Goal: Information Seeking & Learning: Learn about a topic

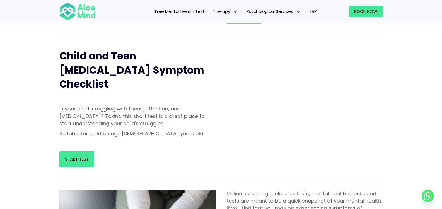
scroll to position [251, 0]
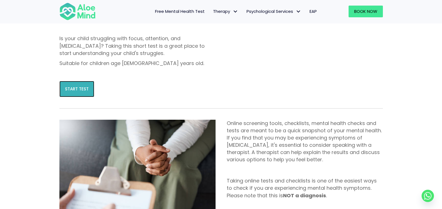
click at [78, 81] on link "Start Test" at bounding box center [76, 89] width 35 height 16
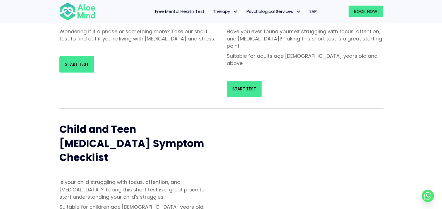
scroll to position [167, 0]
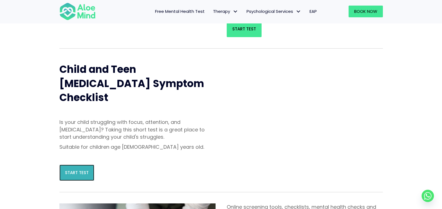
click at [85, 170] on span "Start Test" at bounding box center [77, 173] width 24 height 6
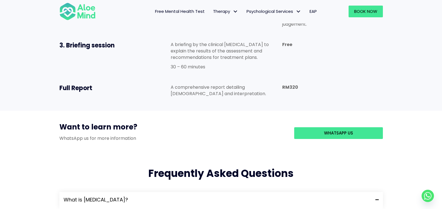
scroll to position [502, 0]
